Goal: Task Accomplishment & Management: Use online tool/utility

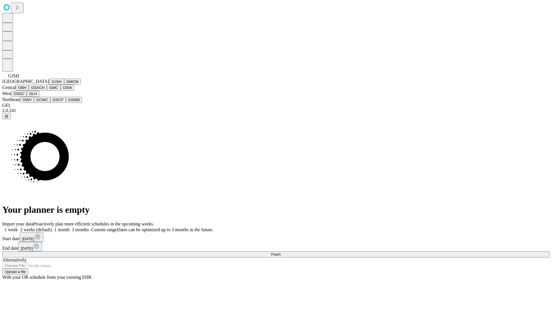
click at [49, 85] on button "GJSH" at bounding box center [56, 82] width 15 height 6
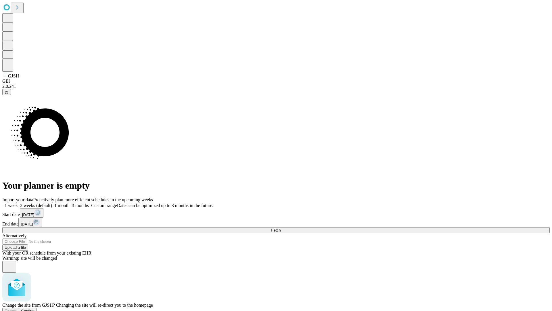
click at [35, 308] on span "Confirm" at bounding box center [28, 310] width 14 height 4
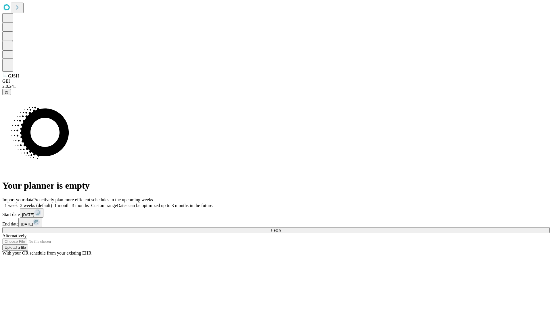
click at [52, 203] on label "2 weeks (default)" at bounding box center [35, 205] width 34 height 5
click at [281, 228] on span "Fetch" at bounding box center [275, 230] width 9 height 4
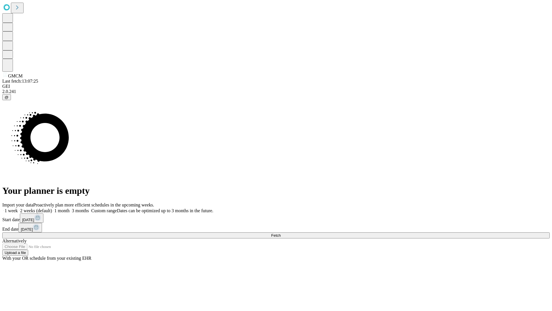
click at [52, 208] on label "2 weeks (default)" at bounding box center [35, 210] width 34 height 5
click at [281, 233] on span "Fetch" at bounding box center [275, 235] width 9 height 4
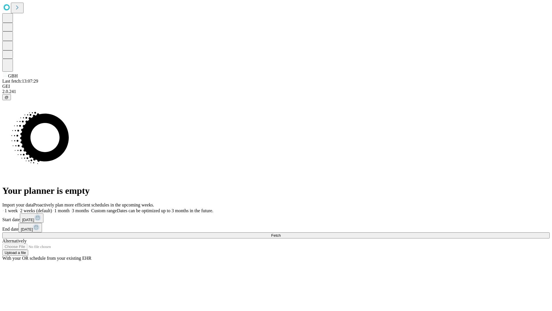
click at [52, 208] on label "2 weeks (default)" at bounding box center [35, 210] width 34 height 5
click at [281, 233] on span "Fetch" at bounding box center [275, 235] width 9 height 4
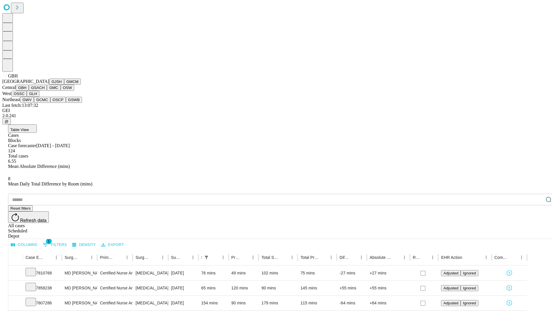
click at [45, 91] on button "GSACH" at bounding box center [38, 88] width 18 height 6
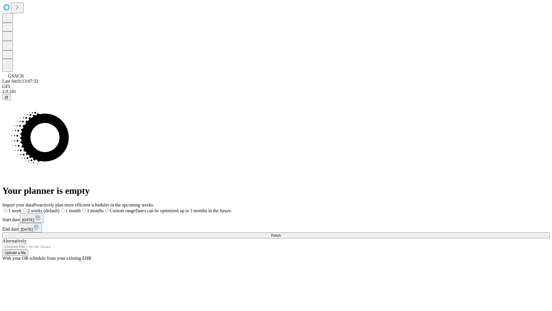
click at [60, 208] on label "2 weeks (default)" at bounding box center [41, 210] width 38 height 5
click at [281, 233] on span "Fetch" at bounding box center [275, 235] width 9 height 4
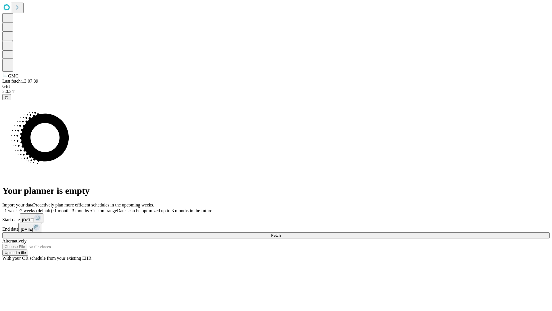
click at [52, 208] on label "2 weeks (default)" at bounding box center [35, 210] width 34 height 5
click at [281, 233] on span "Fetch" at bounding box center [275, 235] width 9 height 4
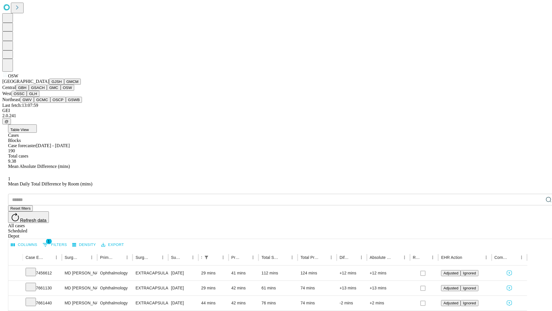
click at [27, 97] on button "OSSC" at bounding box center [20, 94] width 16 height 6
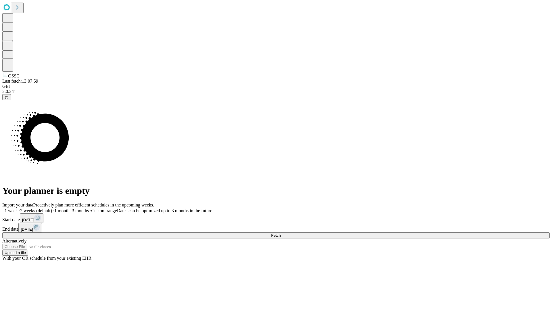
click at [52, 208] on label "2 weeks (default)" at bounding box center [35, 210] width 34 height 5
click at [281, 233] on span "Fetch" at bounding box center [275, 235] width 9 height 4
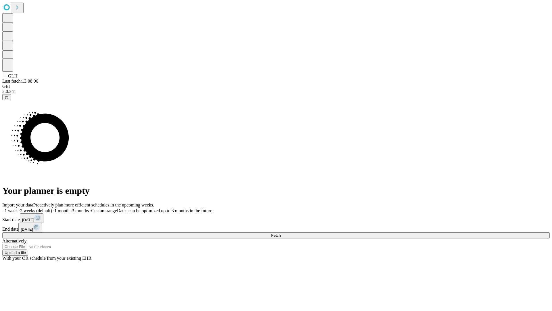
click at [52, 208] on label "2 weeks (default)" at bounding box center [35, 210] width 34 height 5
click at [281, 233] on span "Fetch" at bounding box center [275, 235] width 9 height 4
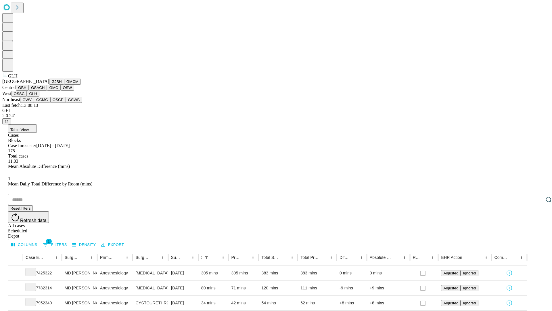
click at [34, 103] on button "GWV" at bounding box center [27, 100] width 14 height 6
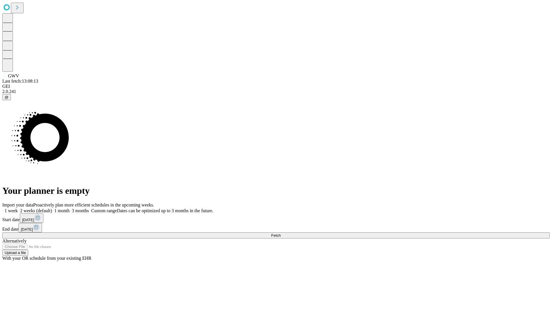
click at [52, 208] on label "2 weeks (default)" at bounding box center [35, 210] width 34 height 5
click at [281, 233] on span "Fetch" at bounding box center [275, 235] width 9 height 4
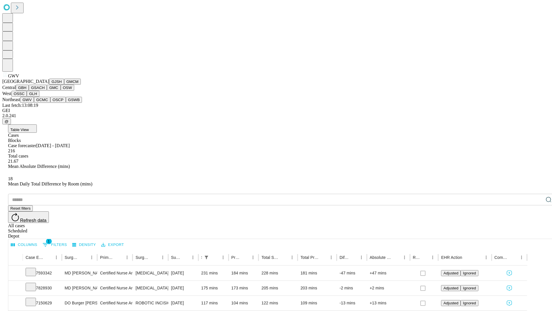
click at [45, 103] on button "GCMC" at bounding box center [42, 100] width 16 height 6
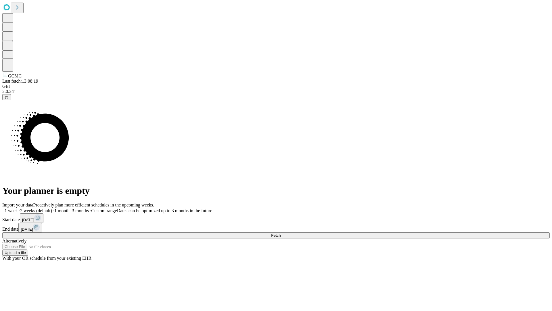
click at [52, 208] on label "2 weeks (default)" at bounding box center [35, 210] width 34 height 5
click at [281, 233] on span "Fetch" at bounding box center [275, 235] width 9 height 4
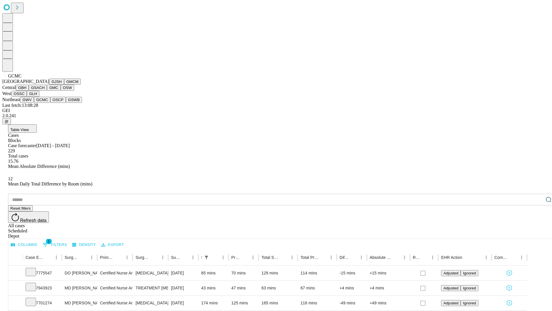
click at [50, 103] on button "OSCP" at bounding box center [58, 100] width 16 height 6
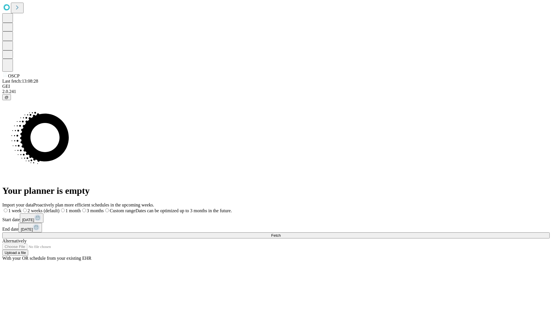
click at [60, 208] on label "2 weeks (default)" at bounding box center [41, 210] width 38 height 5
click at [281, 233] on span "Fetch" at bounding box center [275, 235] width 9 height 4
